Goal: Information Seeking & Learning: Learn about a topic

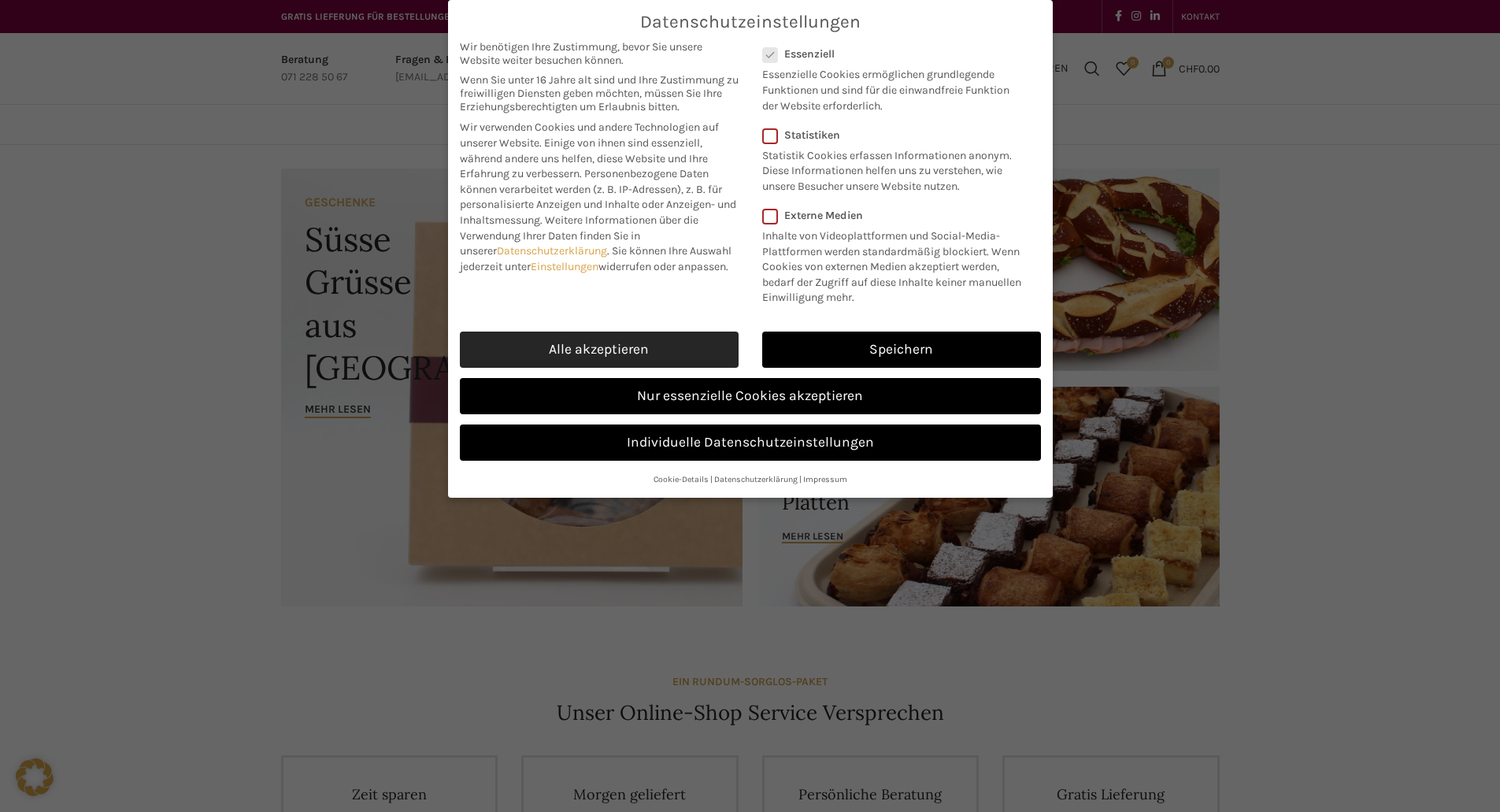
click at [678, 340] on link "Alle akzeptieren" at bounding box center [599, 349] width 279 height 37
checkbox input "true"
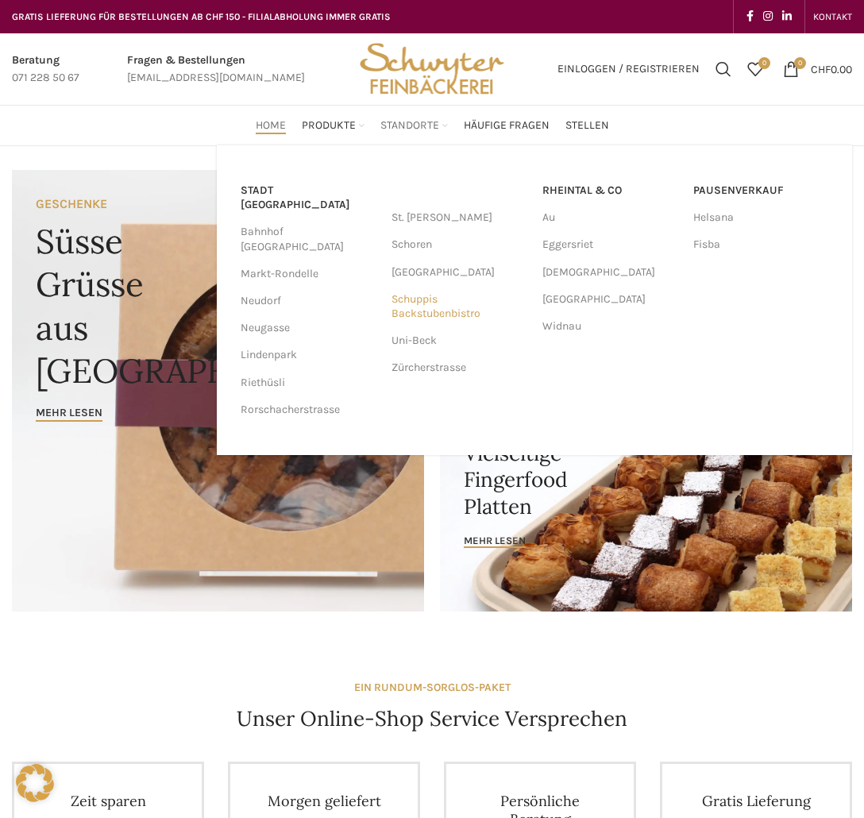
click at [423, 310] on link "Schuppis Backstubenbistro" at bounding box center [458, 306] width 135 height 41
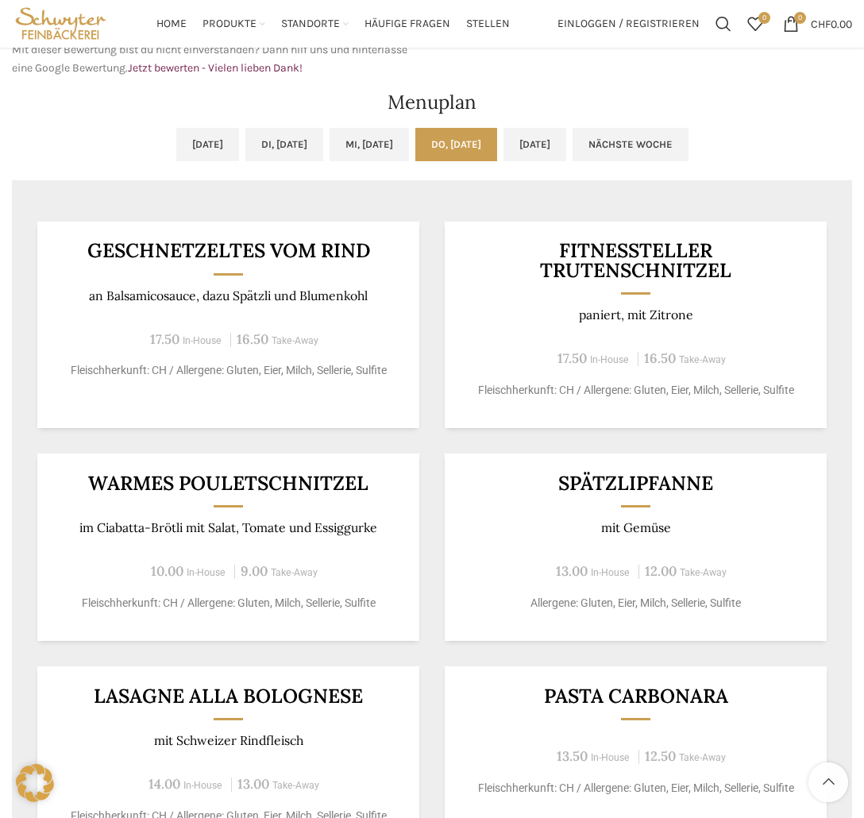
scroll to position [715, 0]
click at [566, 155] on link "Fr, 05.09.2025" at bounding box center [534, 145] width 63 height 33
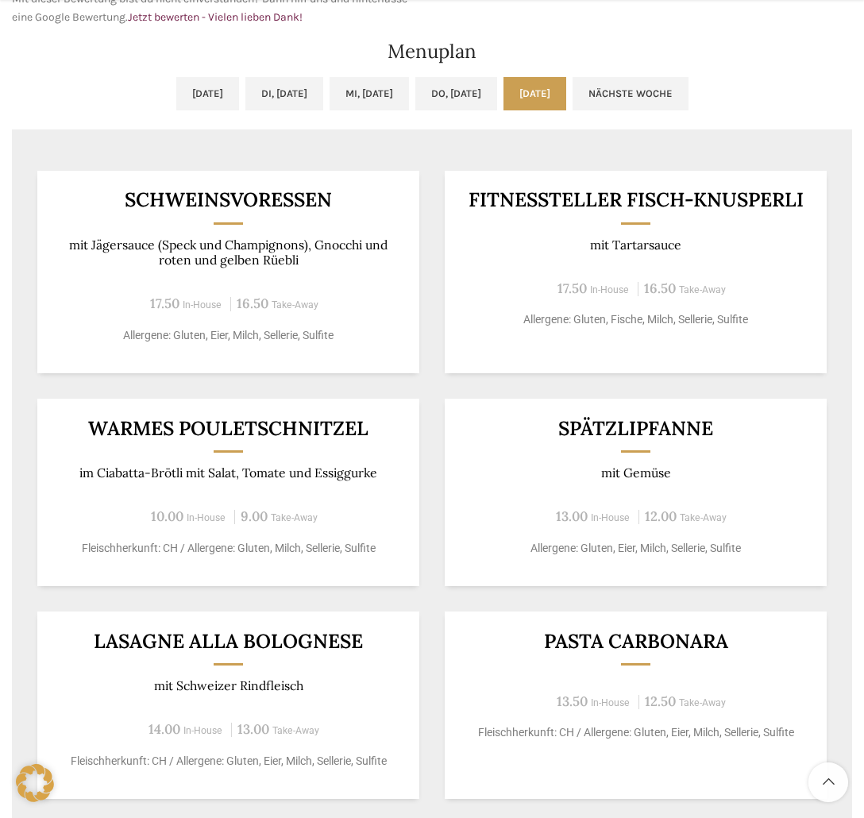
scroll to position [794, 0]
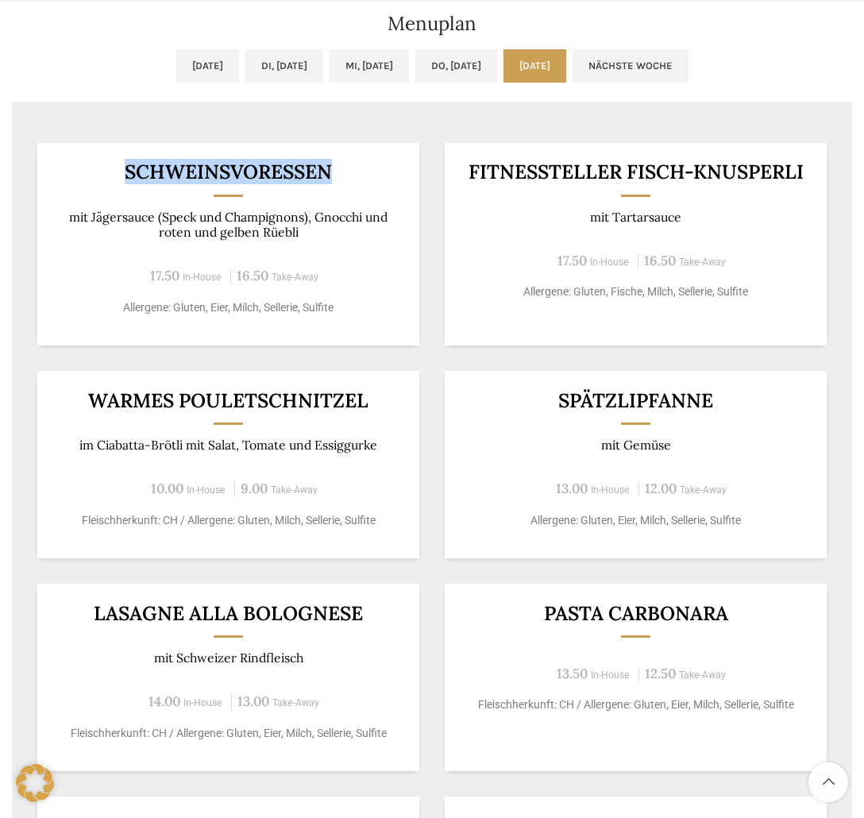
drag, startPoint x: 129, startPoint y: 164, endPoint x: 355, endPoint y: 185, distance: 227.2
click at [355, 185] on div "Schweinsvoressen mit Jägersauce (Speck und Champignons), Gnocchi und roten und …" at bounding box center [228, 244] width 382 height 202
copy div "Schweinsvoressen"
drag, startPoint x: 326, startPoint y: 217, endPoint x: 380, endPoint y: 221, distance: 54.1
click at [380, 221] on p "mit Jägersauce (Speck und Champignons), Gnocchi und roten und gelben Rüebli" at bounding box center [228, 225] width 343 height 31
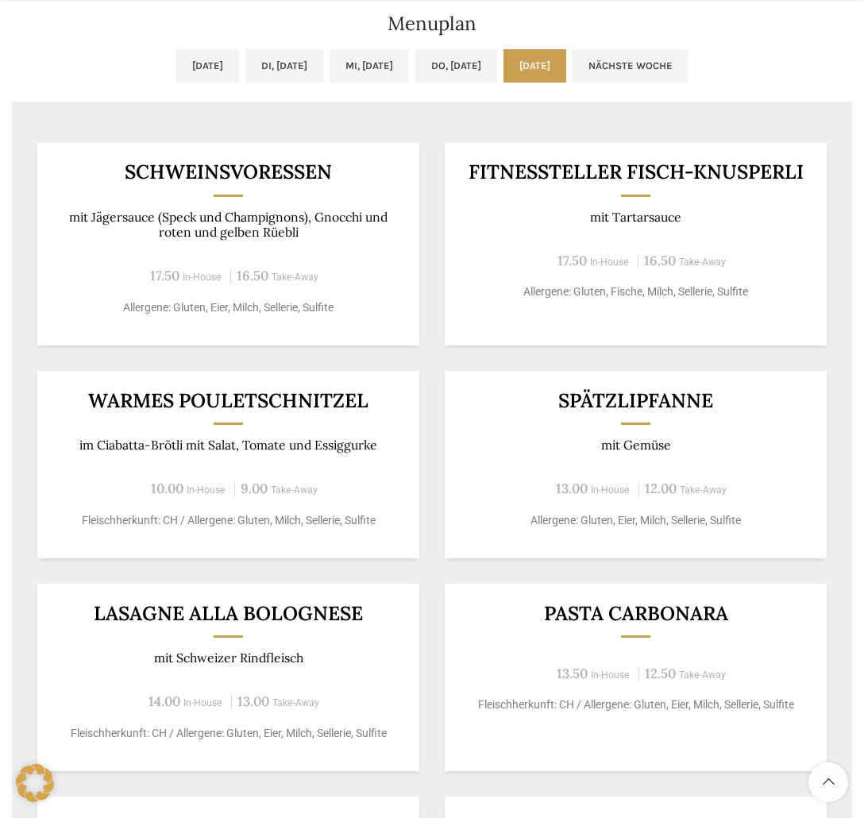
click at [346, 247] on div "Schweinsvoressen mit Jägersauce (Speck und Champignons), Gnocchi und roten und …" at bounding box center [228, 244] width 382 height 202
click at [474, 76] on link "Do, 04.09.2025" at bounding box center [456, 65] width 82 height 33
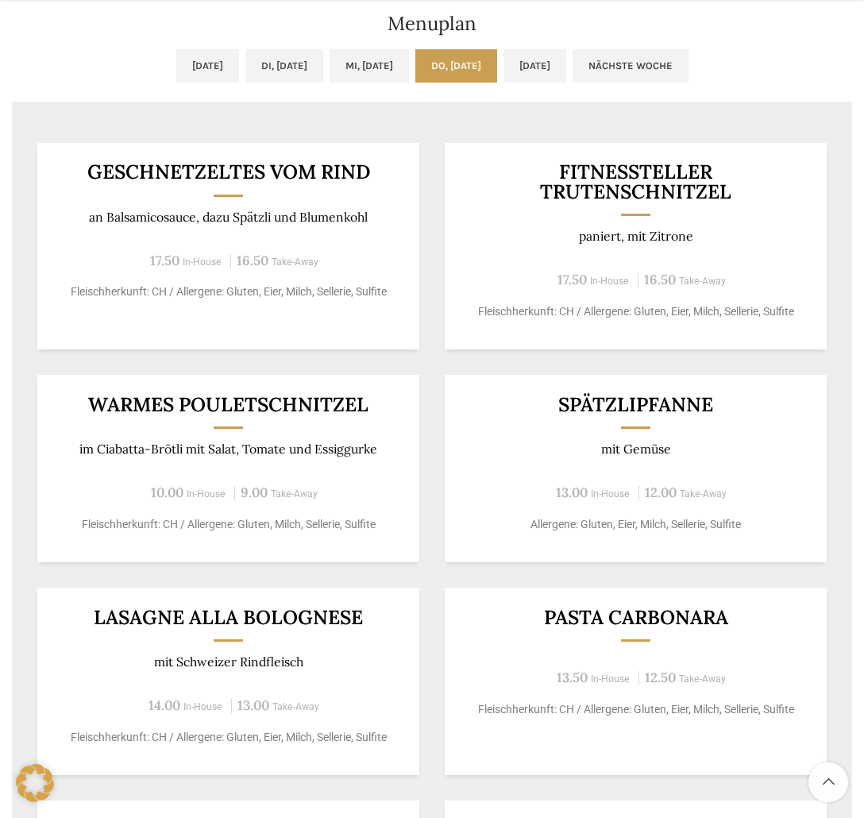
scroll to position [873, 0]
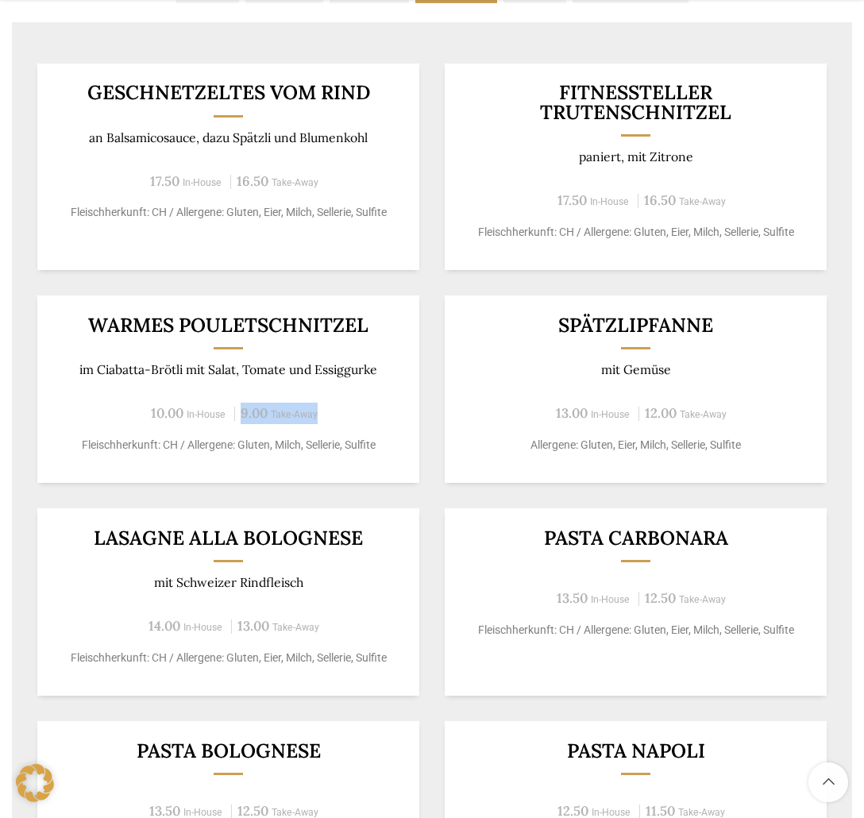
drag, startPoint x: 238, startPoint y: 413, endPoint x: 325, endPoint y: 421, distance: 86.9
click at [325, 421] on div "10.00 In-House 9.00 Take-Away" at bounding box center [228, 413] width 343 height 21
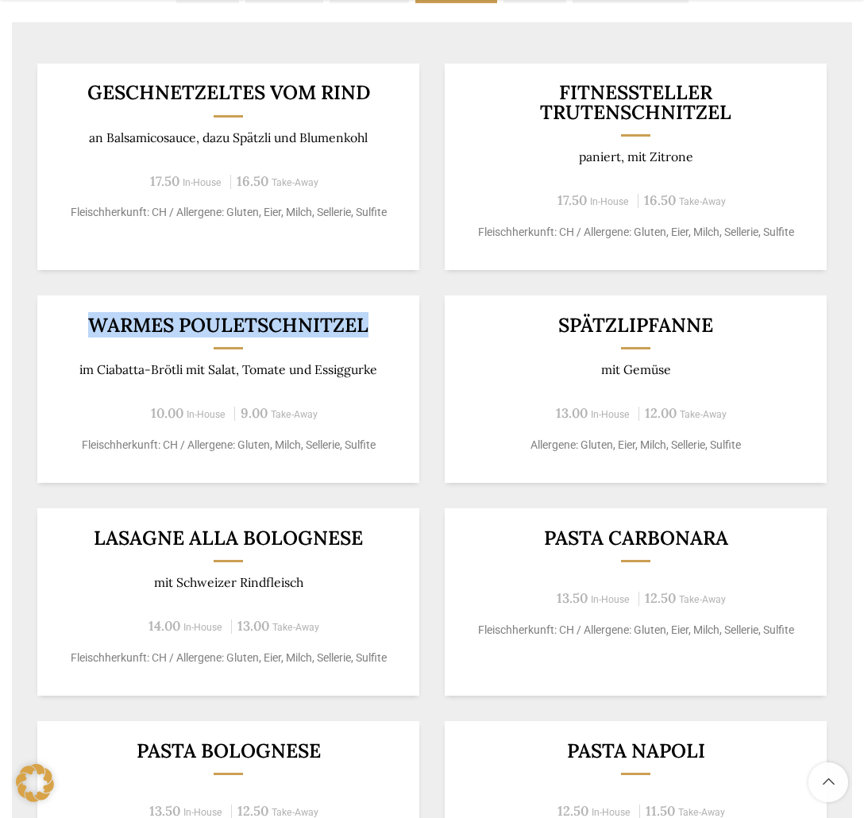
drag, startPoint x: 363, startPoint y: 333, endPoint x: 29, endPoint y: 315, distance: 334.7
click at [29, 315] on div "Geschnetzeltes vom Rind an Balsamicosauce, dazu Spätzli und Blumenkohl 17.50 In…" at bounding box center [432, 472] width 840 height 868
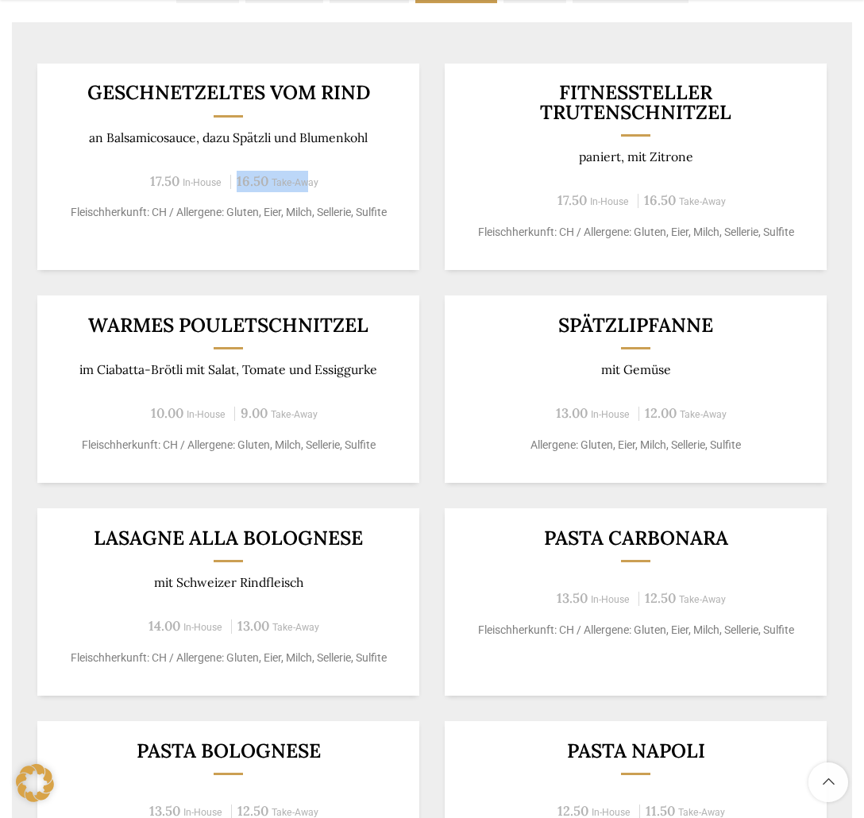
drag, startPoint x: 238, startPoint y: 175, endPoint x: 305, endPoint y: 177, distance: 66.7
click at [305, 177] on span "16.50 Take-Away" at bounding box center [274, 182] width 88 height 14
click at [253, 414] on span "9.00" at bounding box center [254, 412] width 27 height 17
drag, startPoint x: 339, startPoint y: 372, endPoint x: 55, endPoint y: 374, distance: 284.3
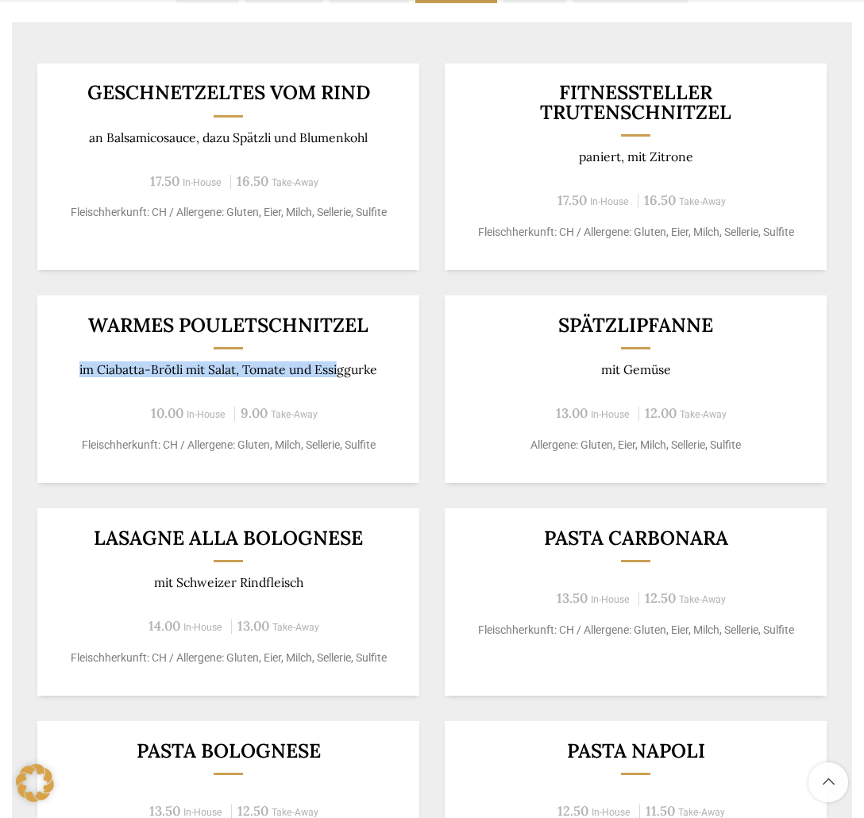
click at [58, 371] on p "im Ciabatta-Brötli mit Salat, Tomate und Essiggurke" at bounding box center [228, 369] width 343 height 15
click at [211, 354] on div "Warmes Pouletschnitzel im Ciabatta-Brötli mit Salat, Tomate und Essiggurke 10.0…" at bounding box center [228, 388] width 382 height 187
click at [110, 293] on div "Geschnetzeltes vom Rind an Balsamicosauce, dazu Spätzli und Blumenkohl 17.50 In…" at bounding box center [432, 472] width 840 height 868
click at [99, 315] on h3 "Warmes Pouletschnitzel" at bounding box center [228, 325] width 343 height 20
click at [96, 324] on h3 "Warmes Pouletschnitzel" at bounding box center [228, 325] width 343 height 20
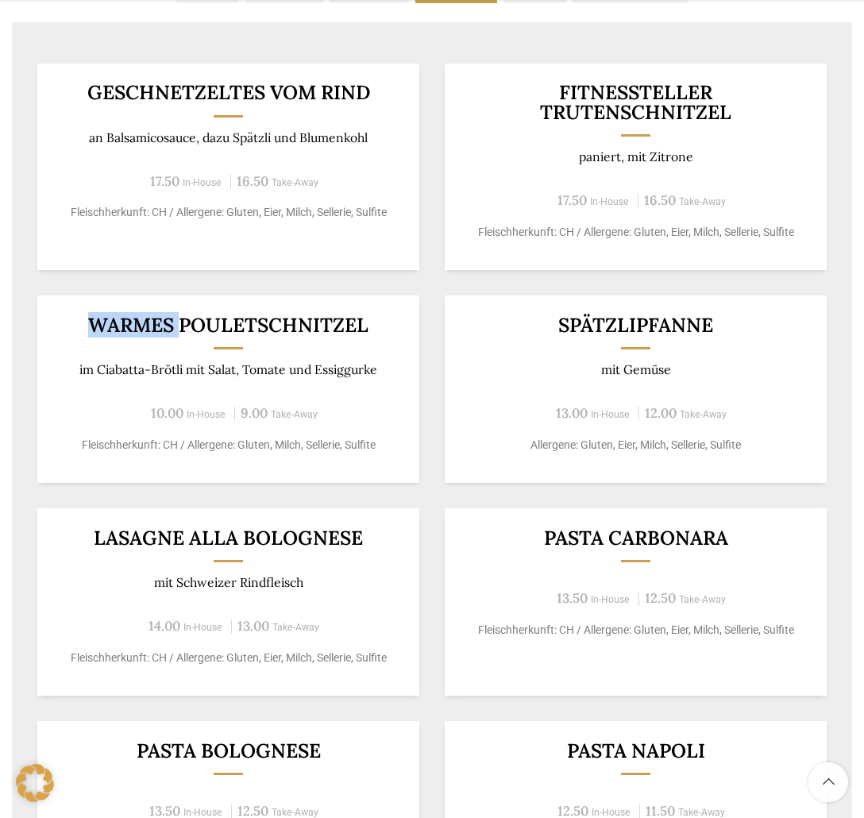
click at [96, 324] on h3 "Warmes Pouletschnitzel" at bounding box center [228, 325] width 343 height 20
click at [308, 352] on div "Warmes Pouletschnitzel im Ciabatta-Brötli mit Salat, Tomate und Essiggurke 10.0…" at bounding box center [228, 388] width 382 height 187
click at [262, 347] on div "Warmes Pouletschnitzel im Ciabatta-Brötli mit Salat, Tomate und Essiggurke 10.0…" at bounding box center [228, 388] width 382 height 187
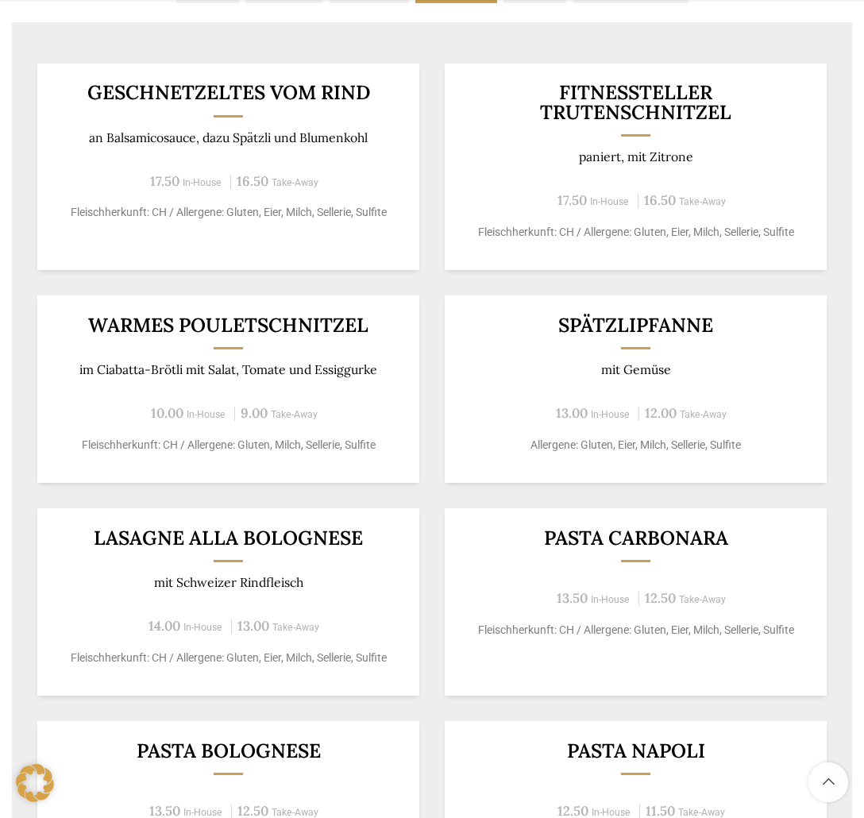
click at [268, 333] on h3 "Warmes Pouletschnitzel" at bounding box center [228, 325] width 343 height 20
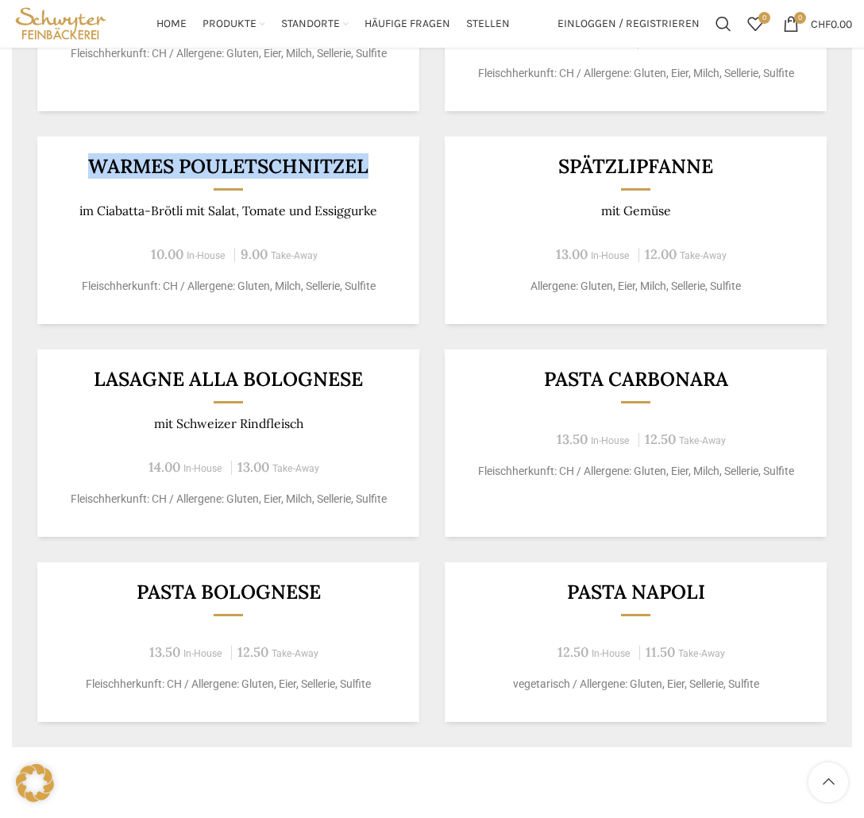
scroll to position [635, 0]
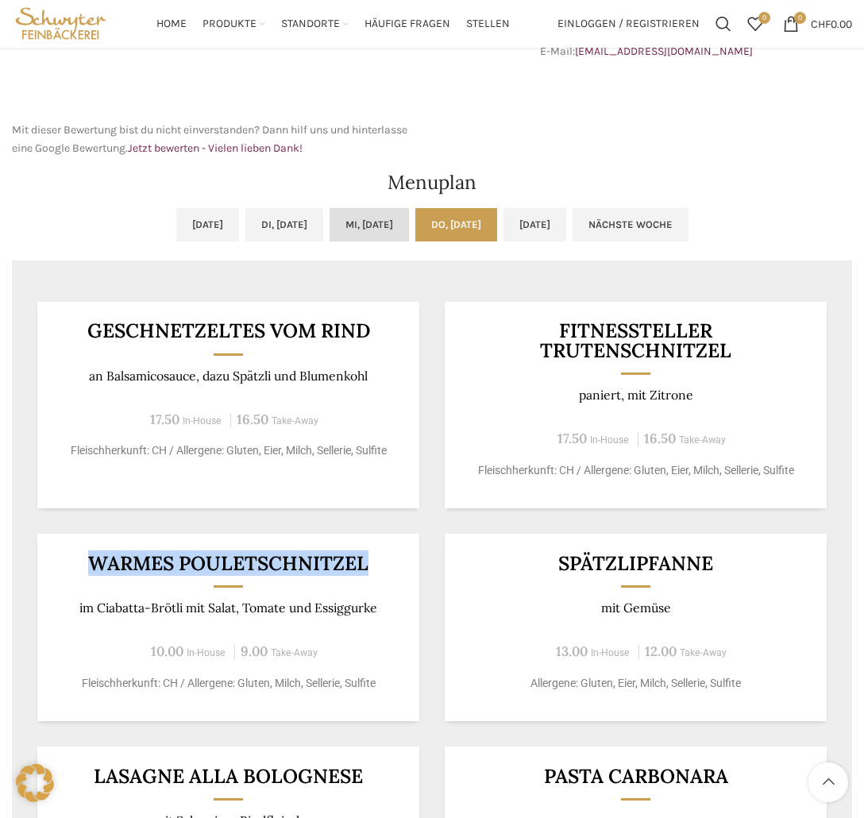
click at [346, 208] on link "Mi, 03.09.2025" at bounding box center [369, 224] width 79 height 33
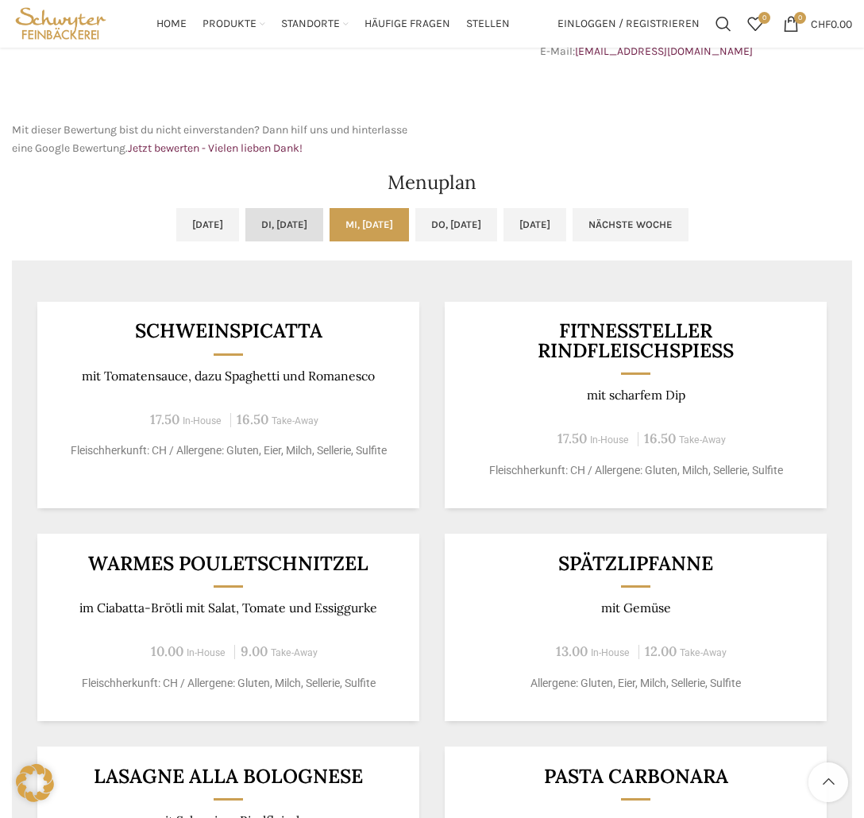
click at [276, 238] on link "Di, 02.09.2025" at bounding box center [284, 224] width 78 height 33
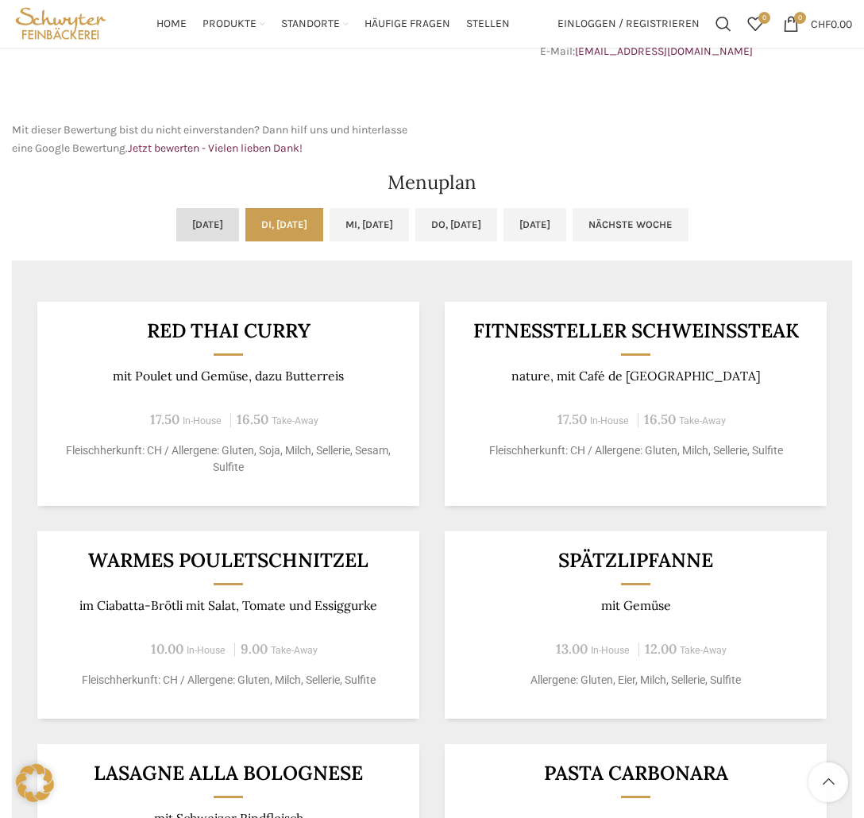
click at [176, 218] on link "Mo, 01.09.2025" at bounding box center [207, 224] width 63 height 33
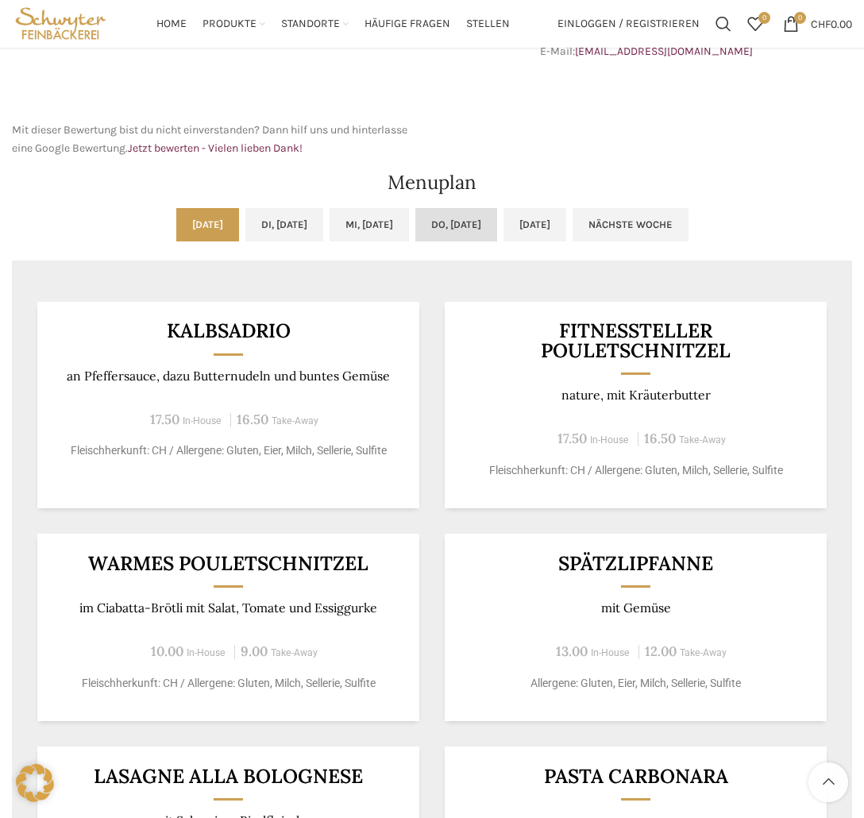
click at [493, 222] on link "Do, 04.09.2025" at bounding box center [456, 224] width 82 height 33
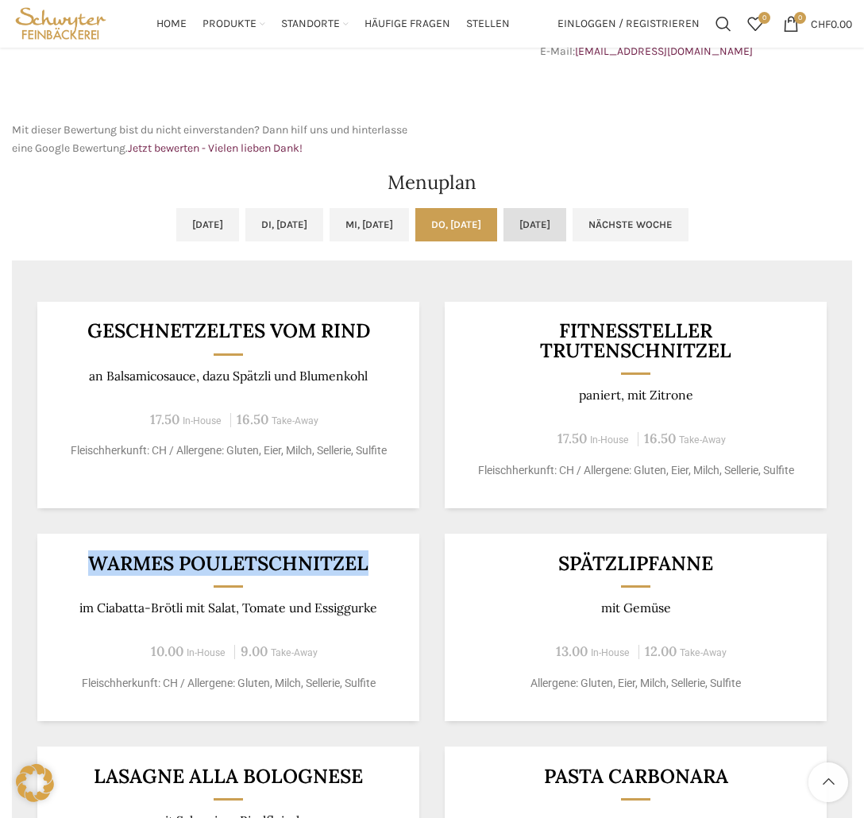
click at [566, 229] on link "Fr, 05.09.2025" at bounding box center [534, 224] width 63 height 33
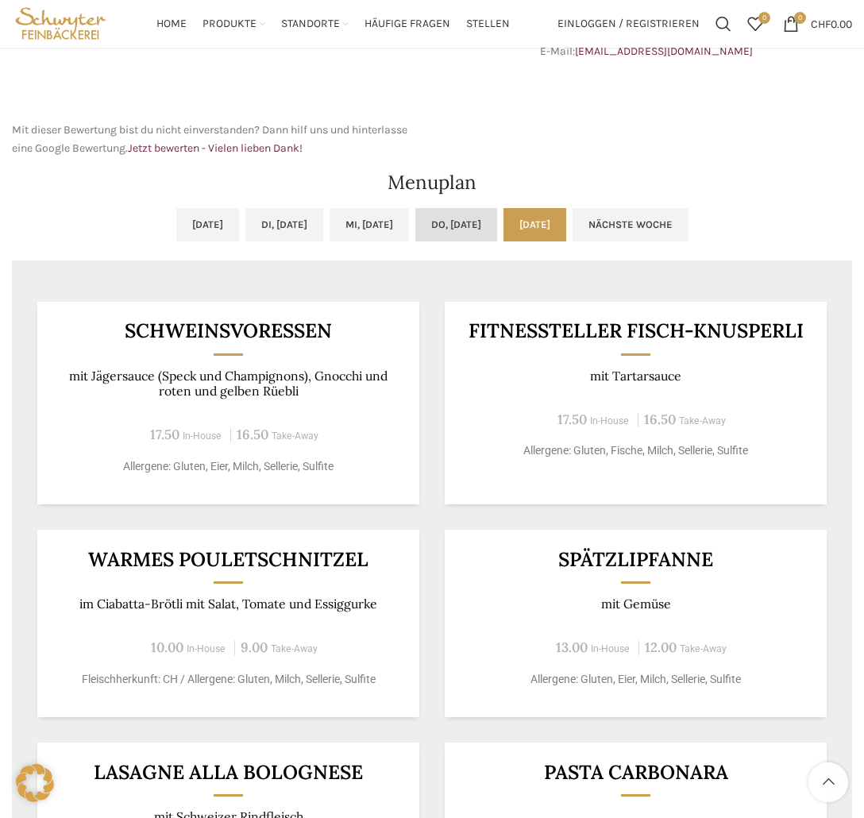
click at [495, 230] on link "Do, 04.09.2025" at bounding box center [456, 224] width 82 height 33
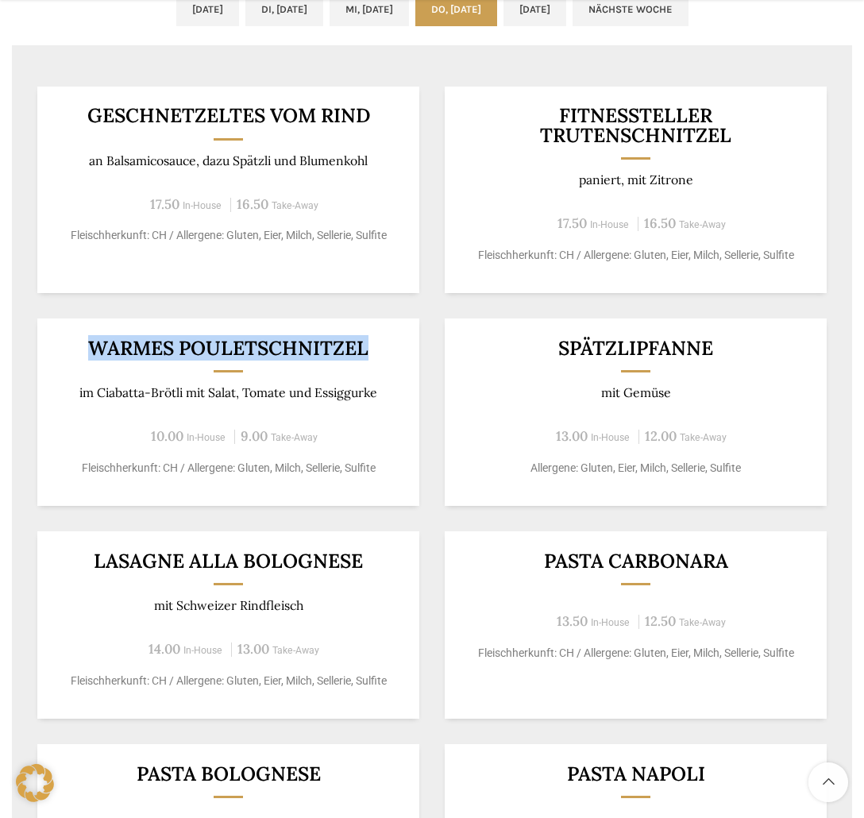
scroll to position [873, 0]
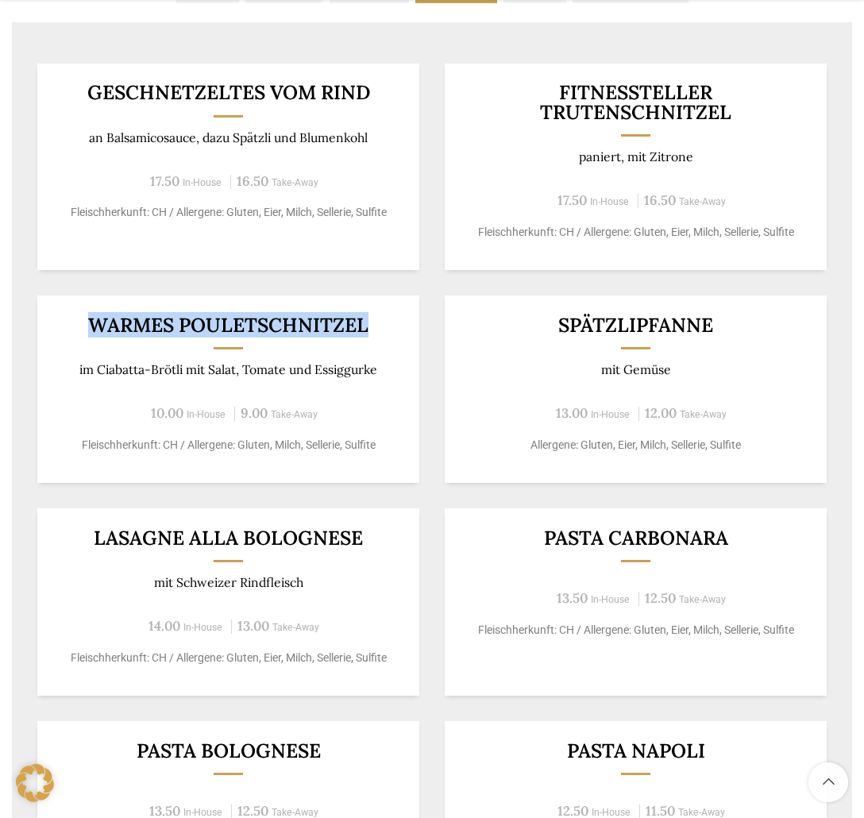
click at [343, 348] on div "Warmes Pouletschnitzel im Ciabatta-Brötli mit Salat, Tomate und Essiggurke 10.0…" at bounding box center [228, 388] width 382 height 187
click at [372, 338] on div "Warmes Pouletschnitzel im Ciabatta-Brötli mit Salat, Tomate und Essiggurke 10.0…" at bounding box center [228, 388] width 382 height 187
drag, startPoint x: 372, startPoint y: 338, endPoint x: 34, endPoint y: 315, distance: 338.2
click at [34, 315] on div "Geschnetzeltes vom Rind an Balsamicosauce, dazu Spätzli und Blumenkohl 17.50 In…" at bounding box center [432, 472] width 840 height 868
click at [218, 318] on h3 "Warmes Pouletschnitzel" at bounding box center [228, 325] width 343 height 20
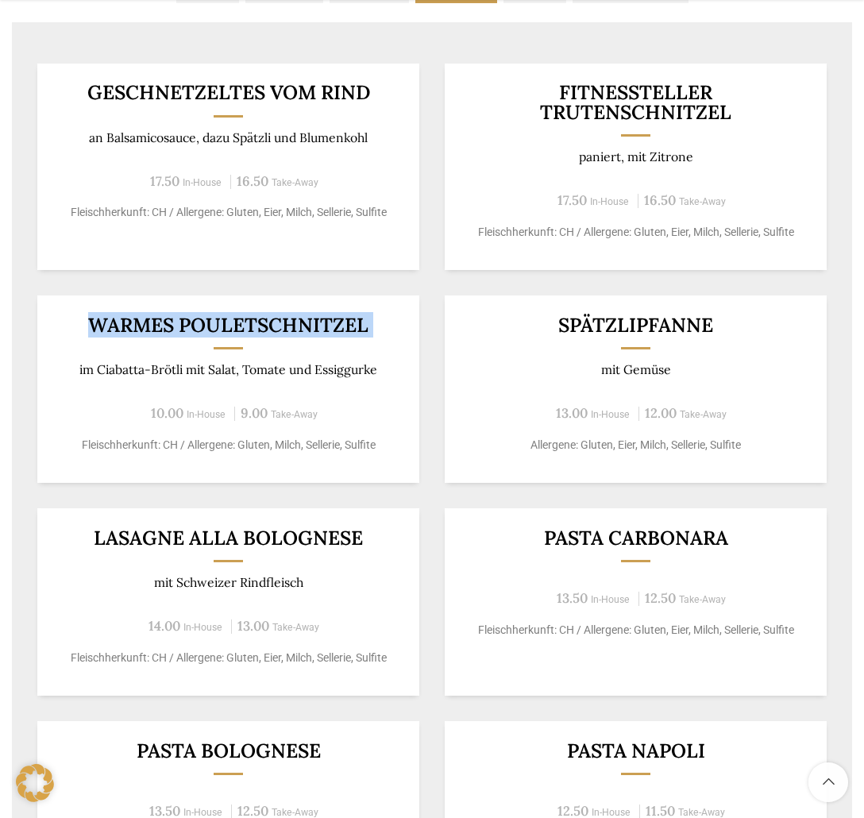
click at [380, 329] on h3 "Warmes Pouletschnitzel" at bounding box center [228, 325] width 343 height 20
click at [378, 329] on h3 "Warmes Pouletschnitzel" at bounding box center [228, 325] width 343 height 20
drag, startPoint x: 373, startPoint y: 328, endPoint x: 56, endPoint y: 341, distance: 317.1
click at [56, 341] on div "Warmes Pouletschnitzel im Ciabatta-Brötli mit Salat, Tomate und Essiggurke 10.0…" at bounding box center [228, 388] width 382 height 187
click at [115, 337] on div "Warmes Pouletschnitzel im Ciabatta-Brötli mit Salat, Tomate und Essiggurke 10.0…" at bounding box center [228, 388] width 382 height 187
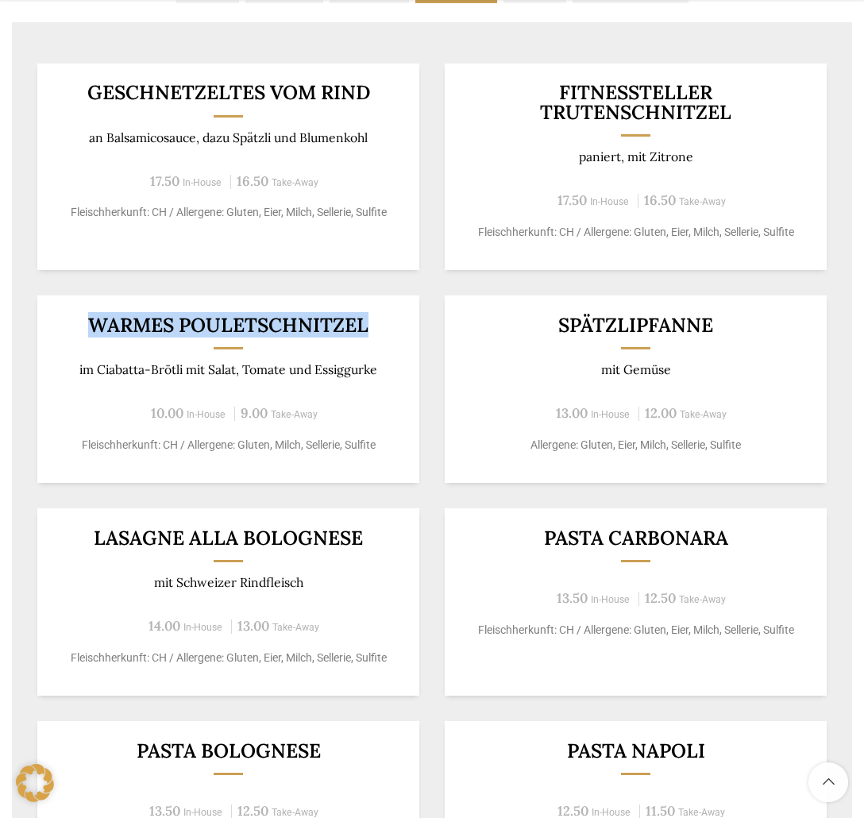
drag, startPoint x: 96, startPoint y: 321, endPoint x: 370, endPoint y: 329, distance: 274.0
click at [370, 329] on h3 "Warmes Pouletschnitzel" at bounding box center [228, 325] width 343 height 20
click at [356, 338] on div "Warmes Pouletschnitzel im Ciabatta-Brötli mit Salat, Tomate und Essiggurke 10.0…" at bounding box center [228, 388] width 382 height 187
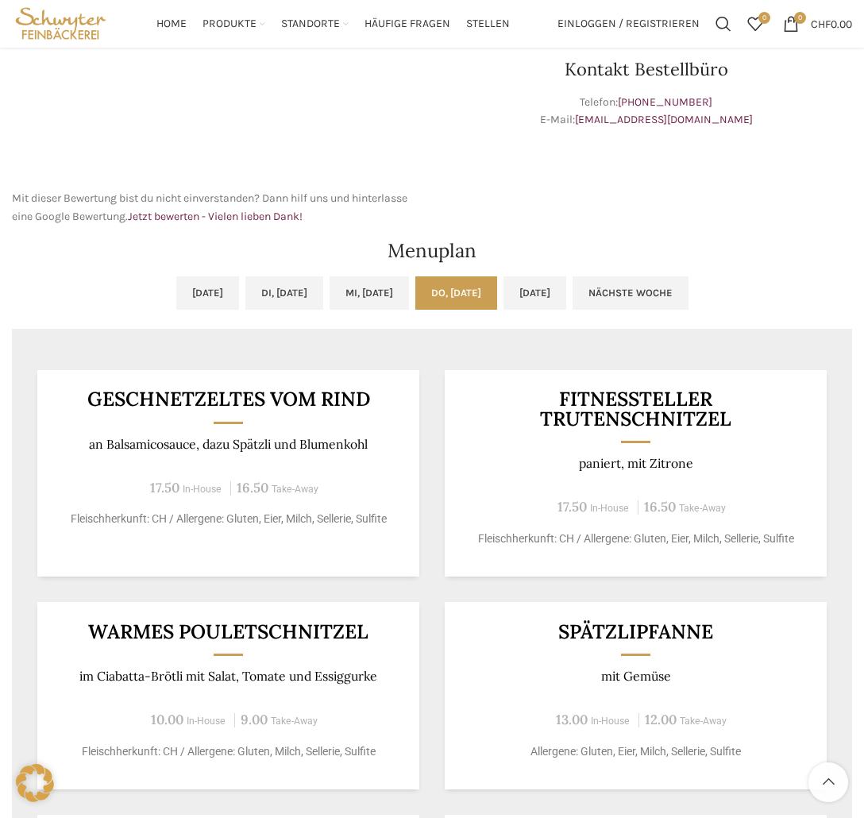
scroll to position [556, 0]
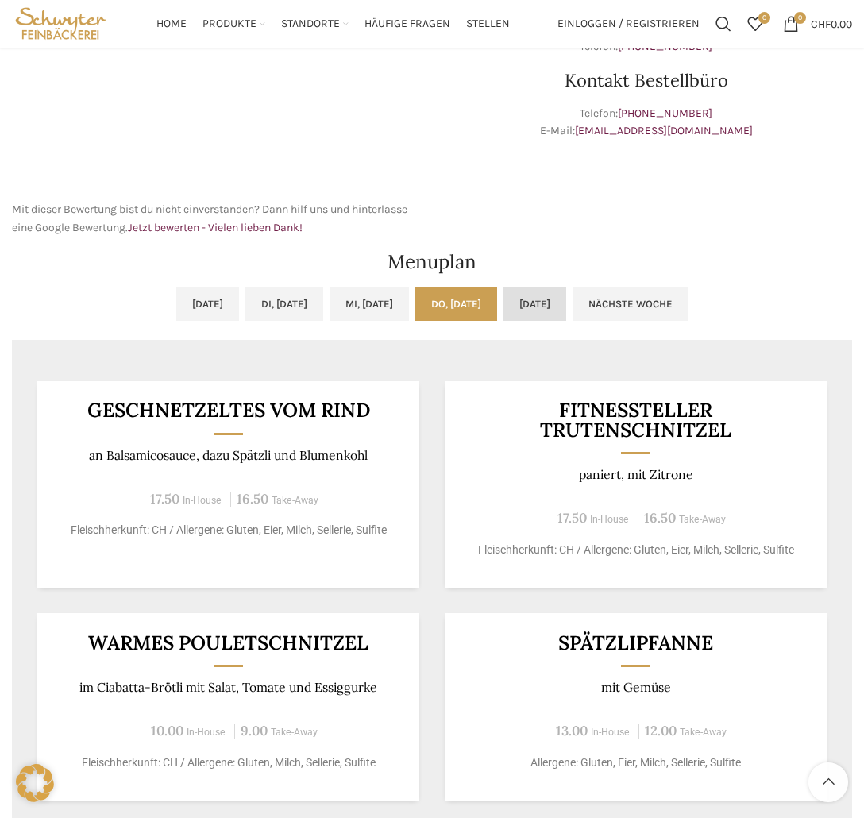
click at [566, 320] on link "Fr, 05.09.2025" at bounding box center [534, 303] width 63 height 33
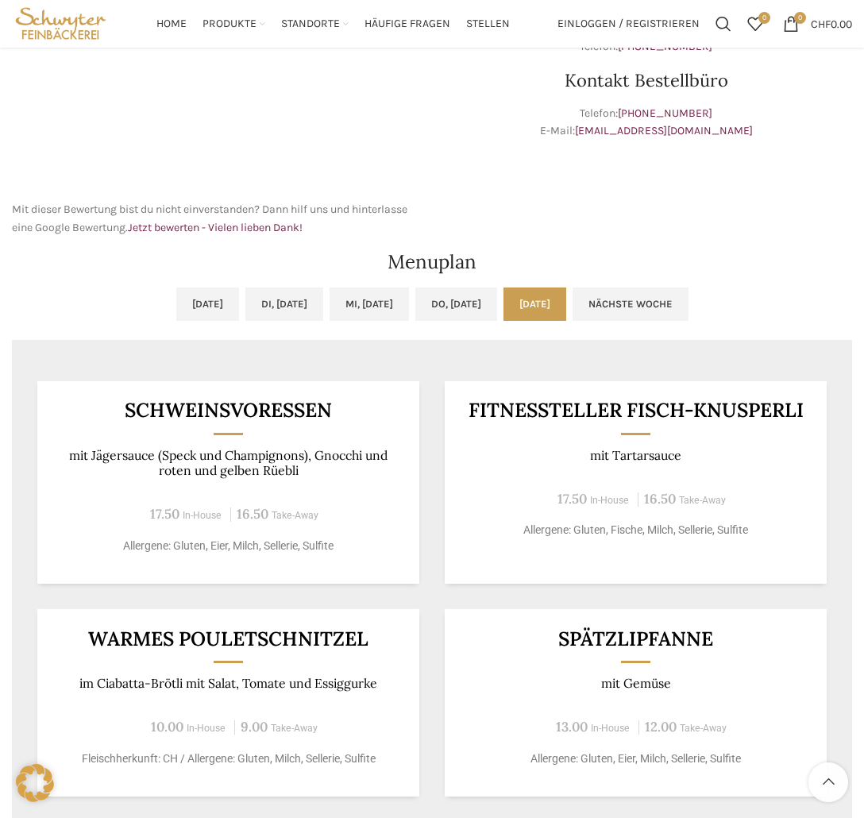
click at [566, 320] on link "Fr, 05.09.2025" at bounding box center [534, 303] width 63 height 33
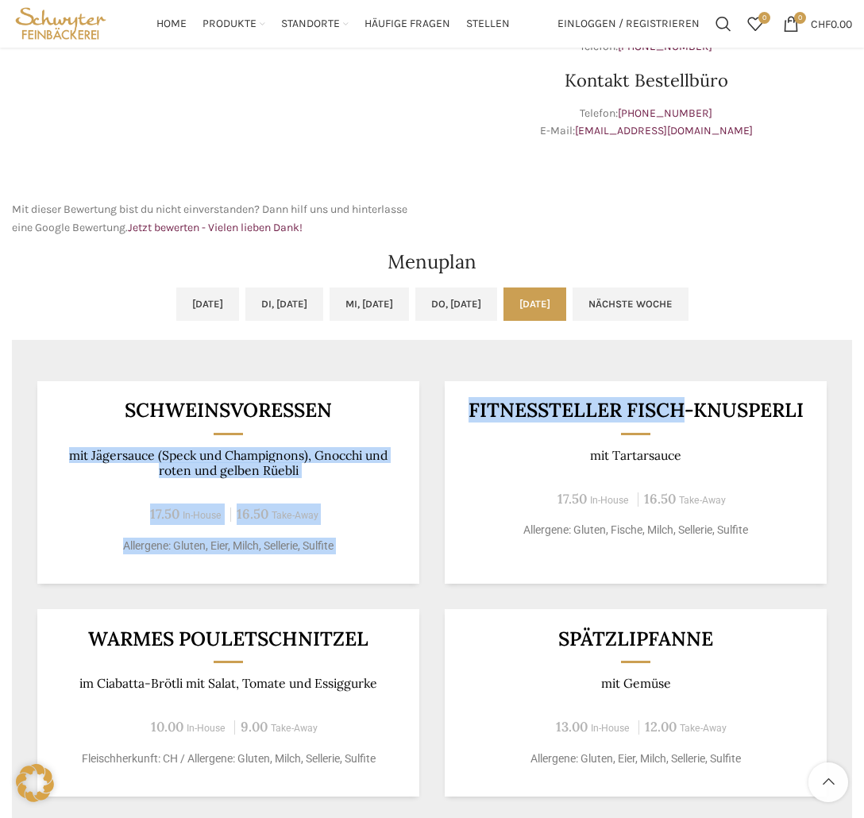
drag, startPoint x: 685, startPoint y: 422, endPoint x: 426, endPoint y: 387, distance: 262.0
click at [426, 387] on div "Schweinsvoressen mit Jägersauce (Speck und Champignons), Gnocchi und roten und …" at bounding box center [432, 788] width 840 height 864
click at [615, 404] on h3 "Fitnessteller Fisch-Knusperli" at bounding box center [635, 410] width 343 height 20
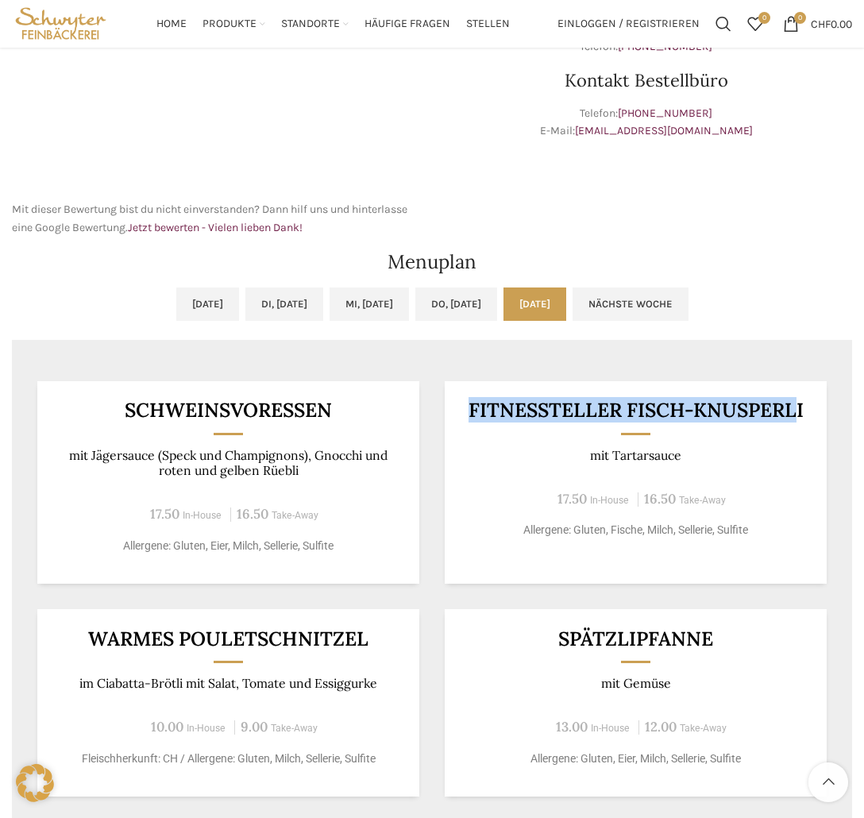
drag, startPoint x: 795, startPoint y: 411, endPoint x: 466, endPoint y: 418, distance: 328.8
click at [466, 418] on h3 "Fitnessteller Fisch-Knusperli" at bounding box center [635, 410] width 343 height 20
click at [467, 418] on h3 "Fitnessteller Fisch-Knusperli" at bounding box center [635, 410] width 343 height 20
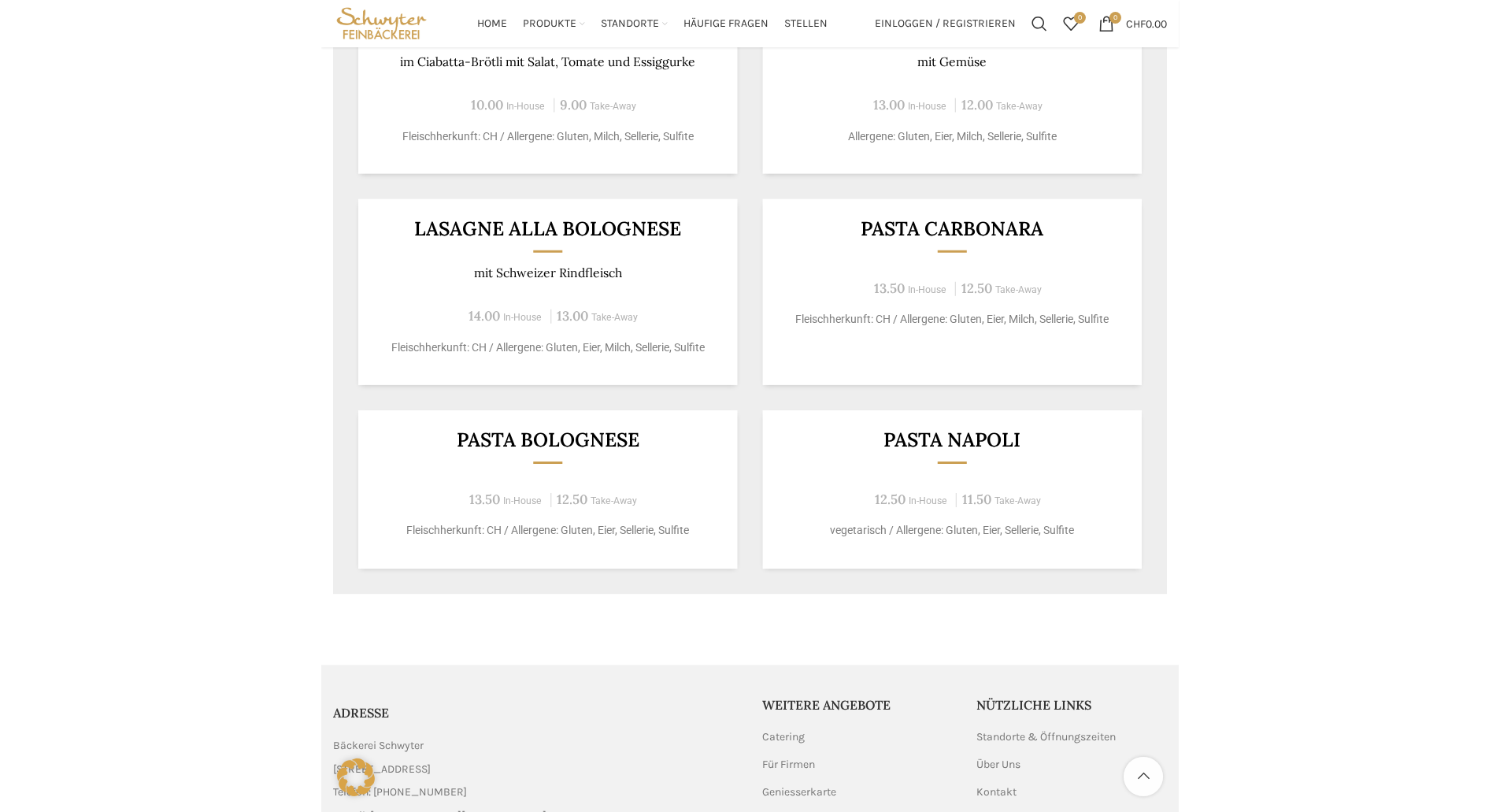
scroll to position [709, 0]
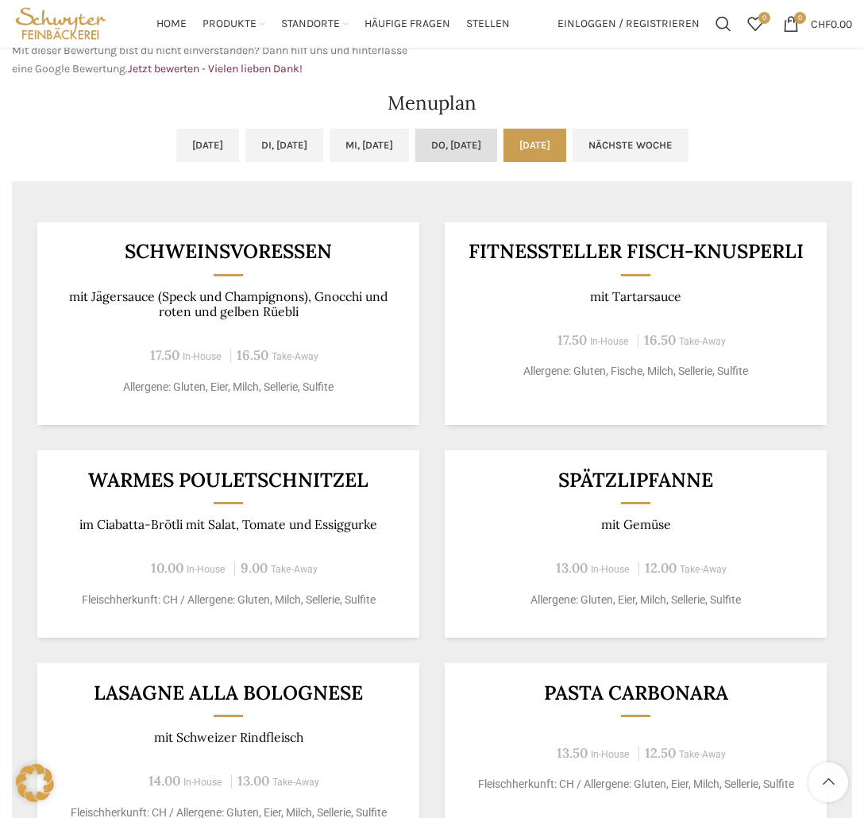
click at [491, 131] on link "Do, 04.09.2025" at bounding box center [456, 145] width 82 height 33
